Goal: Task Accomplishment & Management: Complete application form

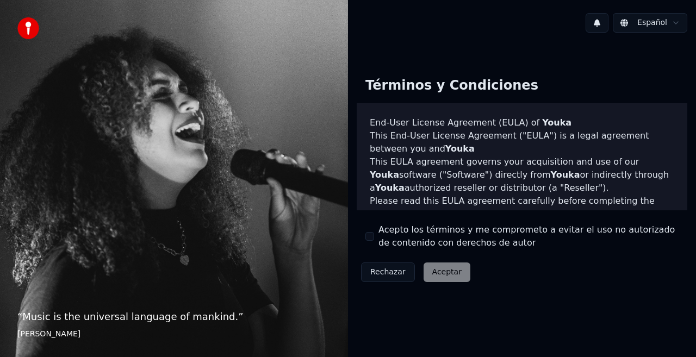
click at [443, 271] on div "Rechazar Aceptar" at bounding box center [416, 272] width 118 height 28
click at [369, 235] on button "Acepto los términos y me comprometo a evitar el uso no autorizado de contenido …" at bounding box center [369, 236] width 9 height 9
click at [436, 277] on button "Aceptar" at bounding box center [447, 273] width 47 height 20
